Goal: Task Accomplishment & Management: Manage account settings

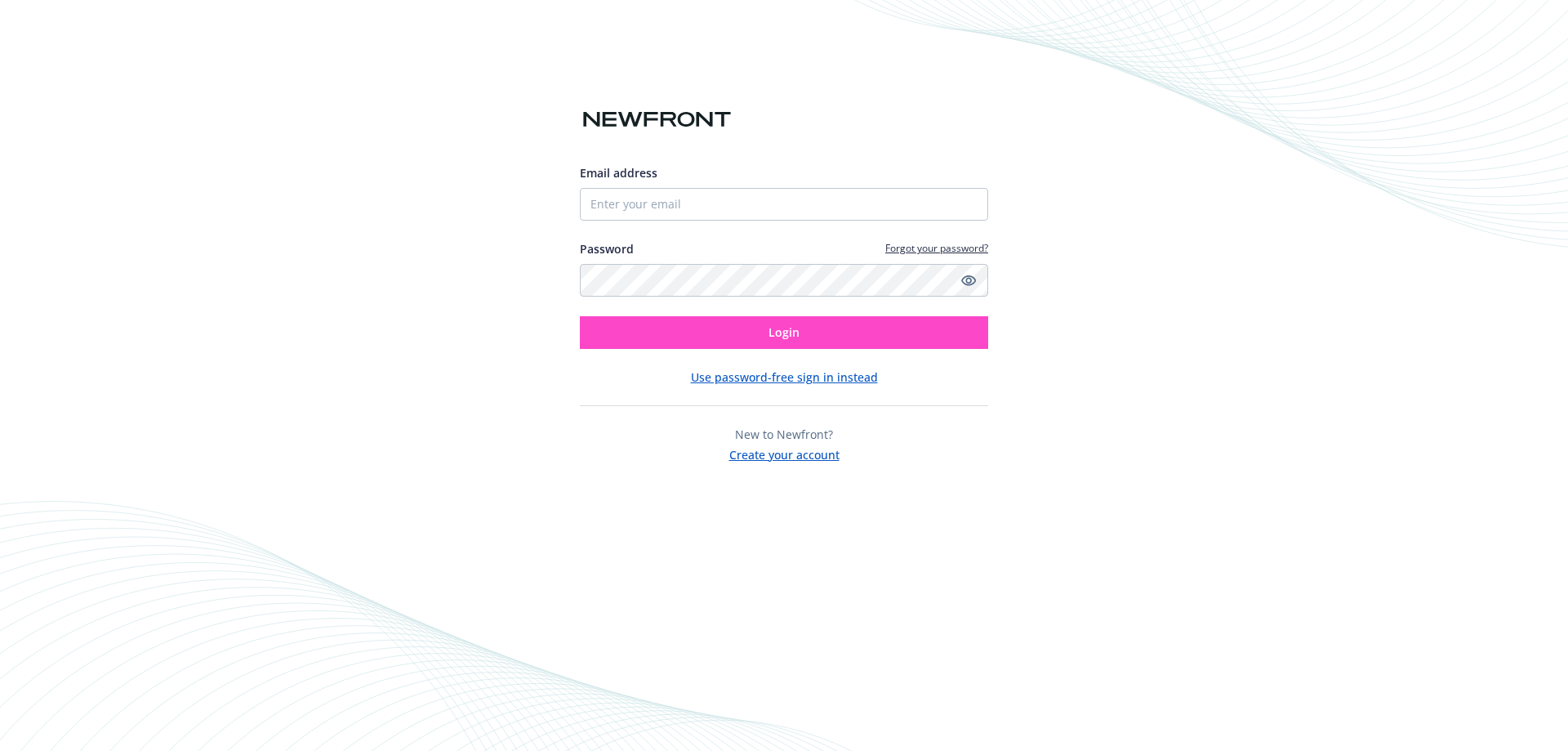
type input "6025587021"
